Goal: Information Seeking & Learning: Learn about a topic

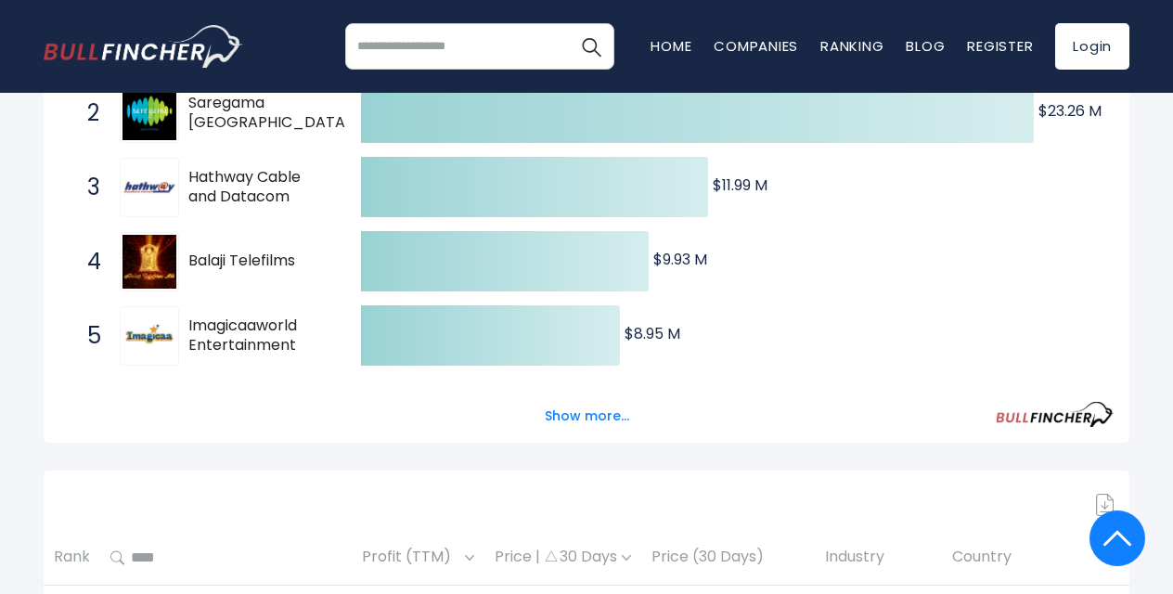
scroll to position [454, 0]
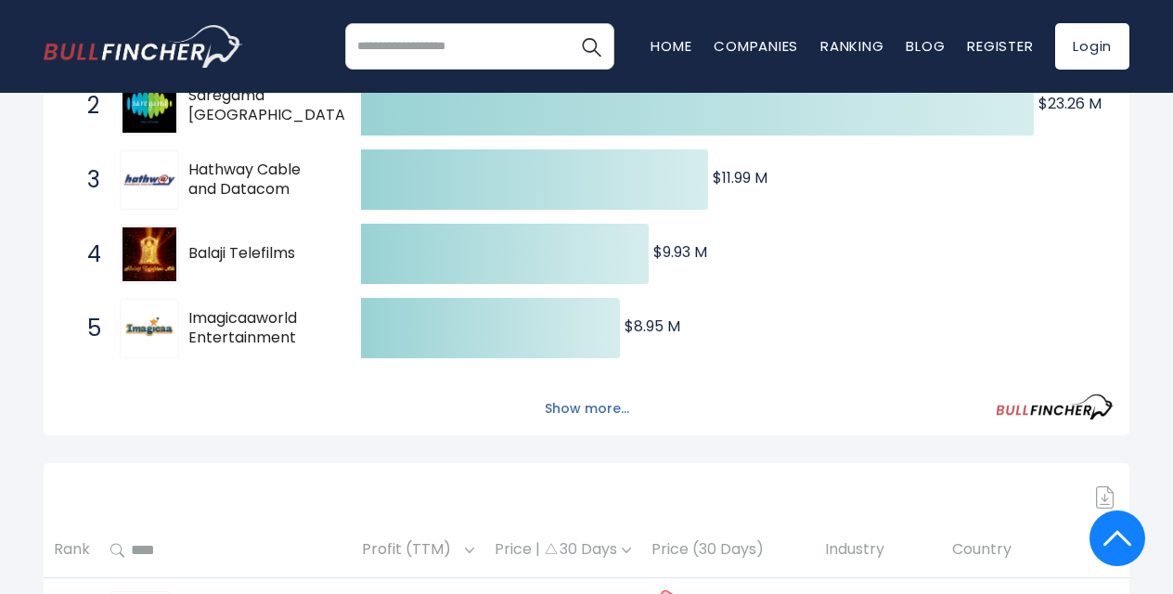
click at [565, 403] on button "Show more..." at bounding box center [586, 408] width 107 height 31
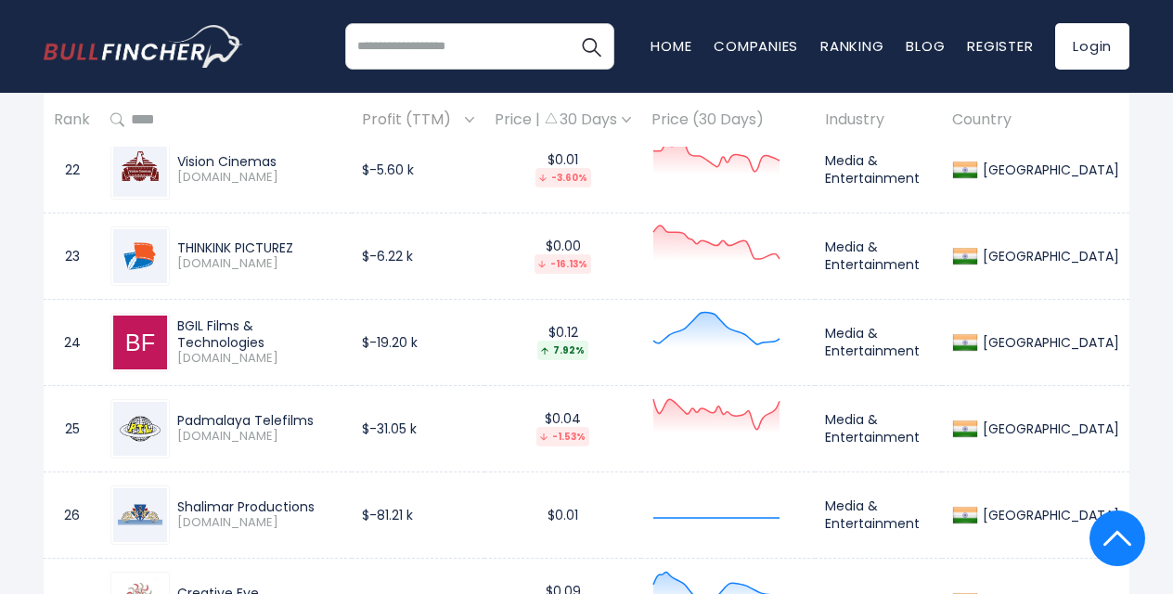
scroll to position [3097, 0]
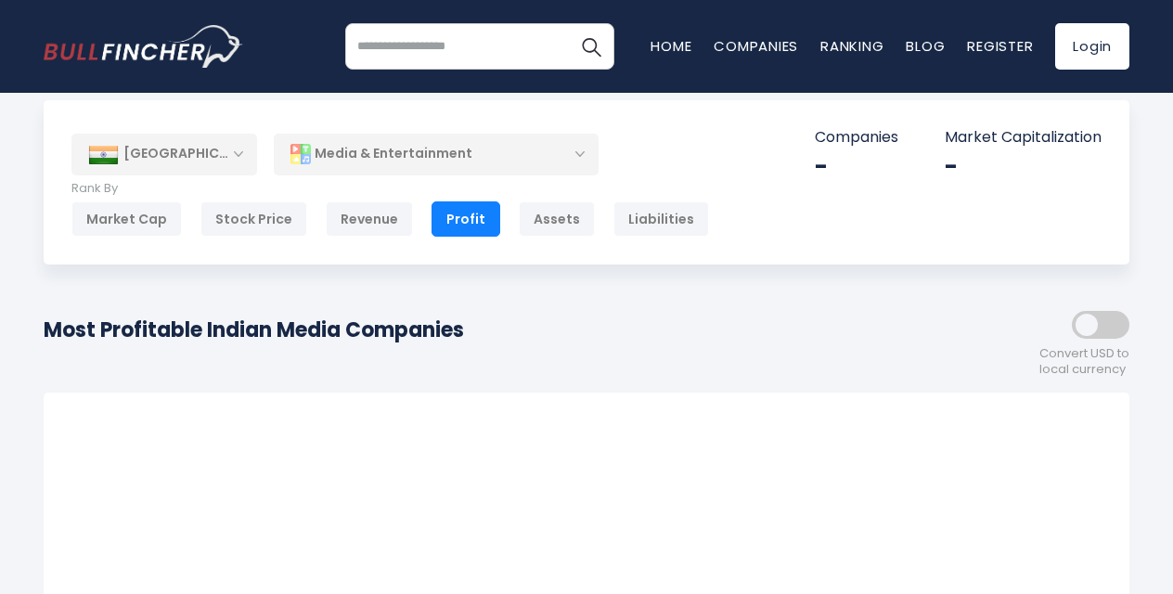
scroll to position [23, 0]
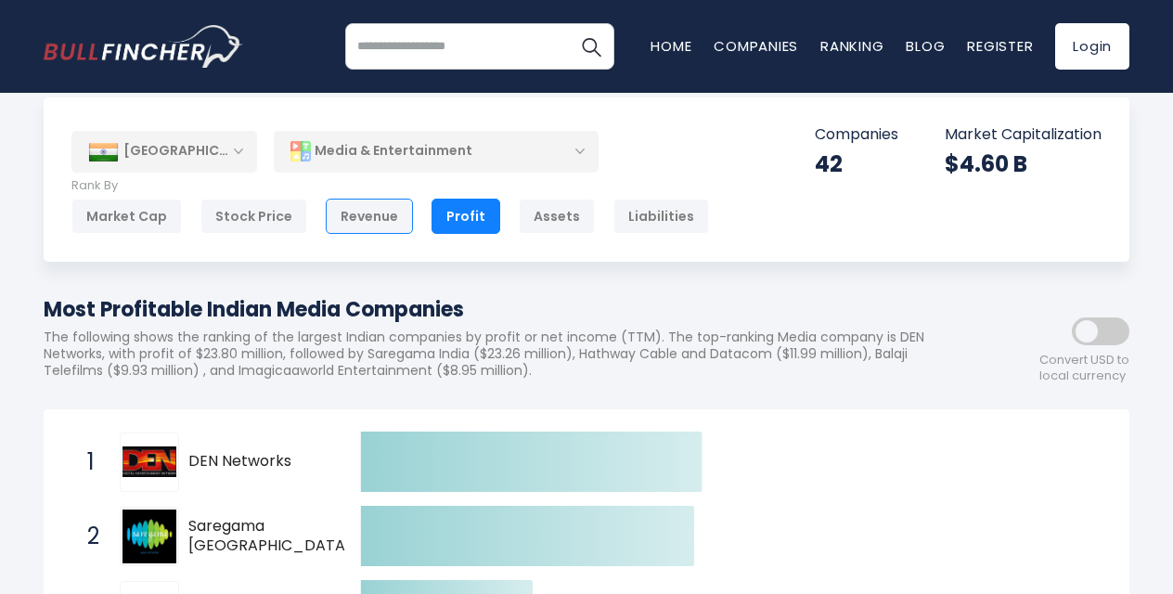
click at [366, 209] on div "Revenue" at bounding box center [369, 216] width 87 height 35
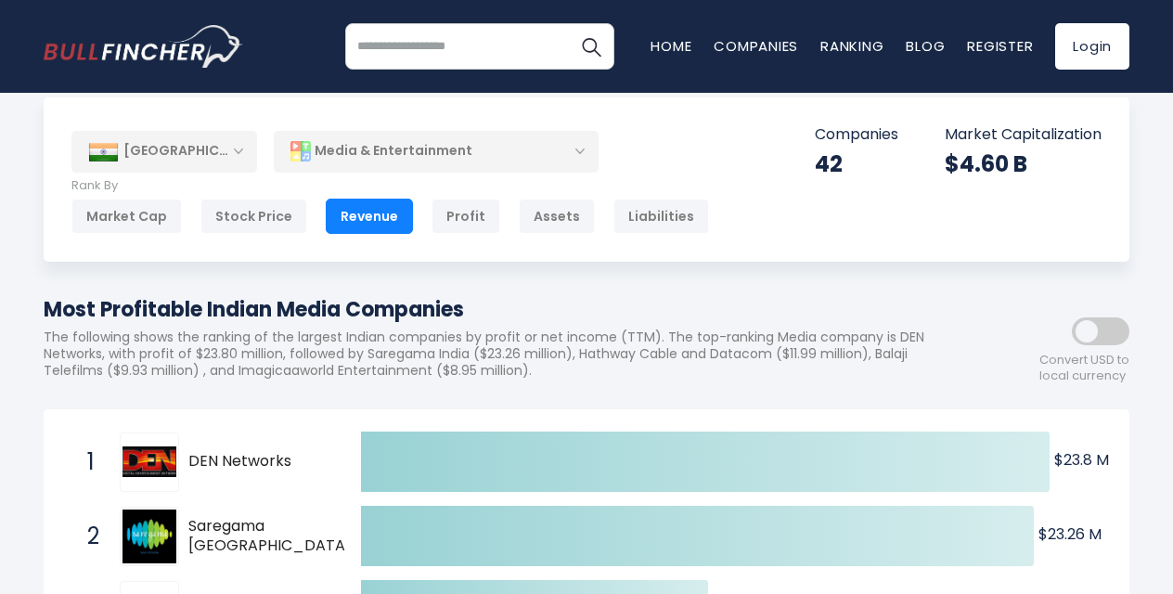
scroll to position [81, 0]
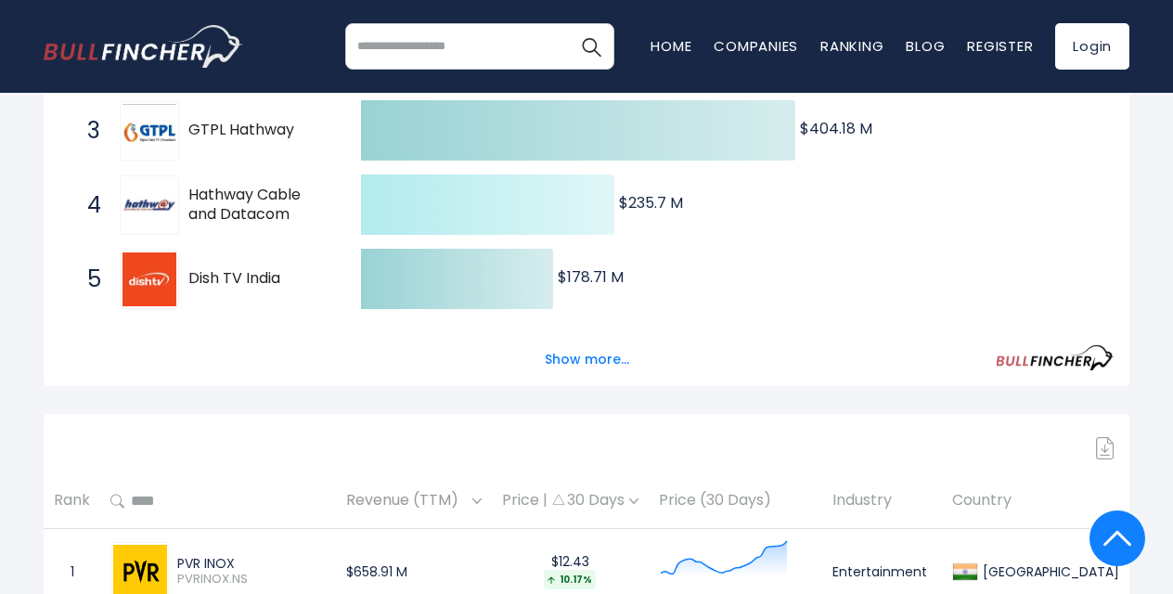
scroll to position [521, 0]
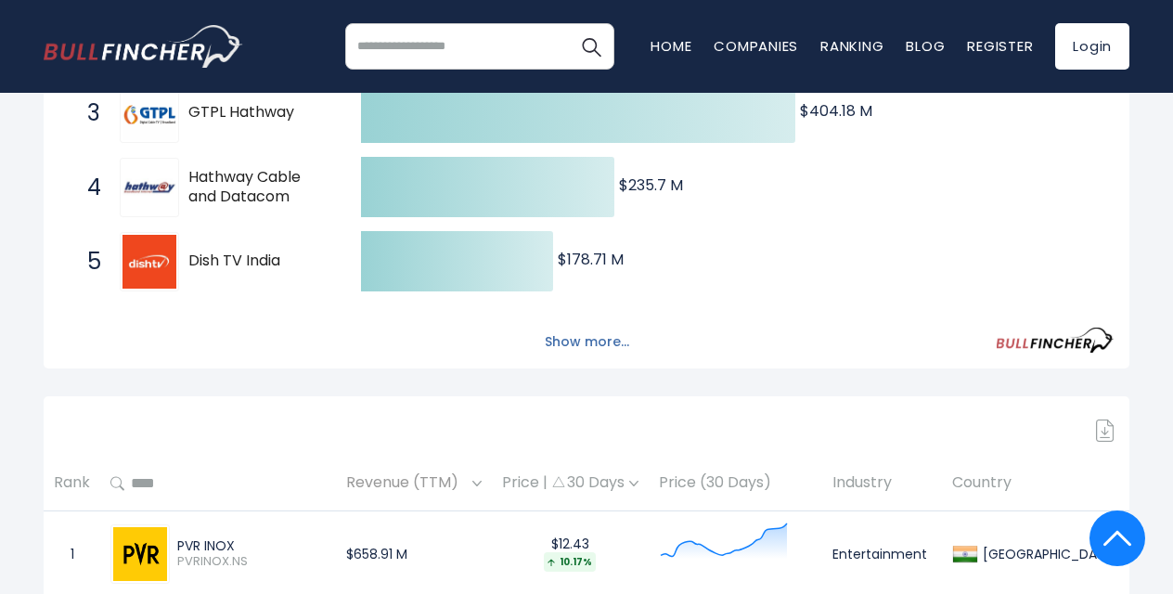
click at [584, 334] on button "Show more..." at bounding box center [586, 342] width 107 height 31
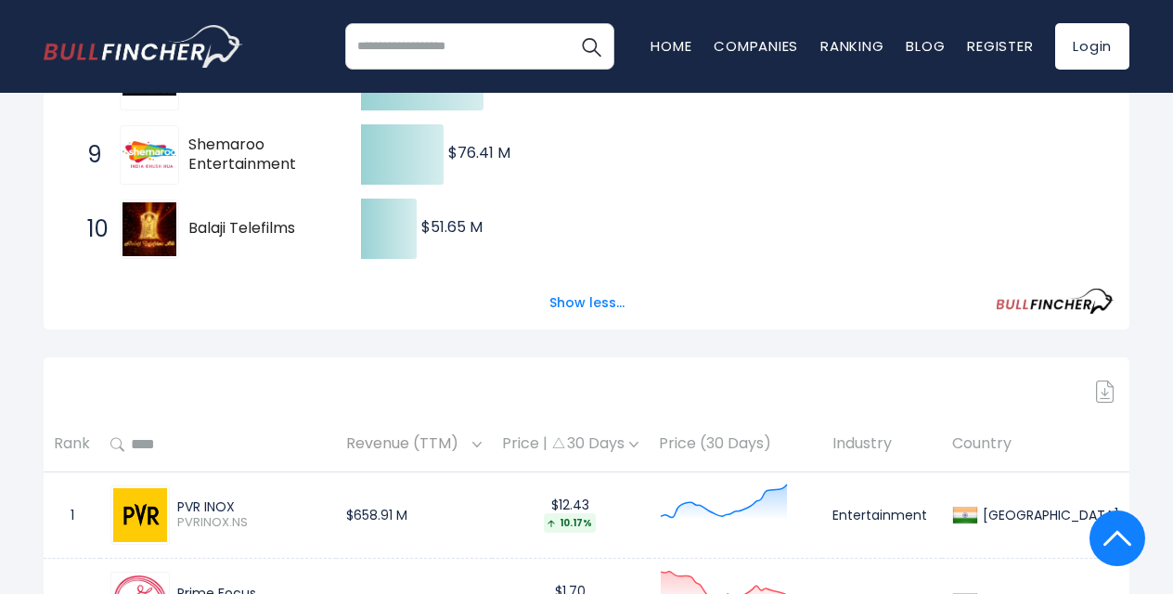
scroll to position [925, 0]
